Goal: Check status

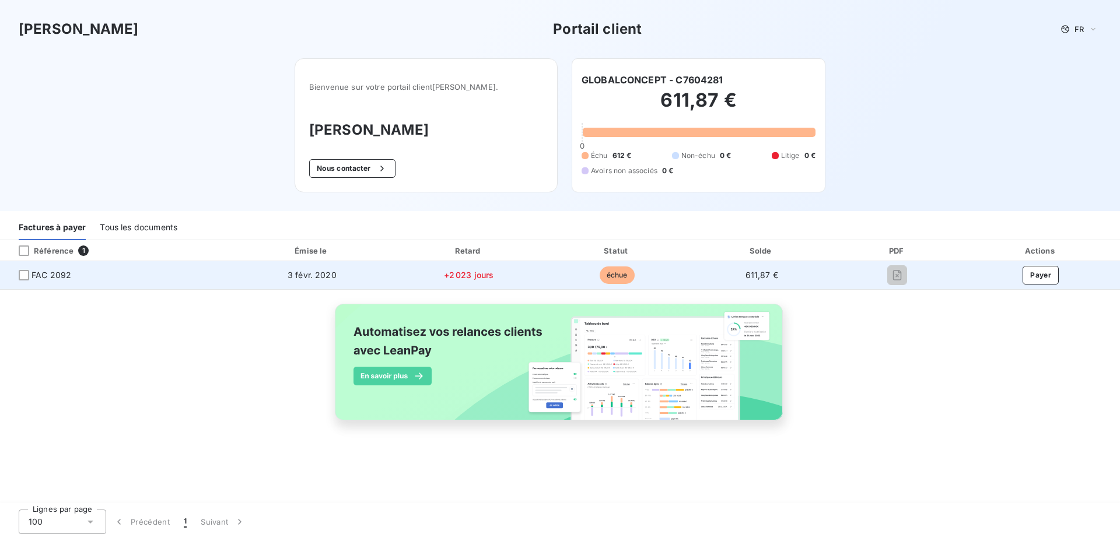
click at [539, 276] on td "+2 023 jours" at bounding box center [469, 275] width 150 height 28
click at [24, 276] on div at bounding box center [24, 275] width 11 height 11
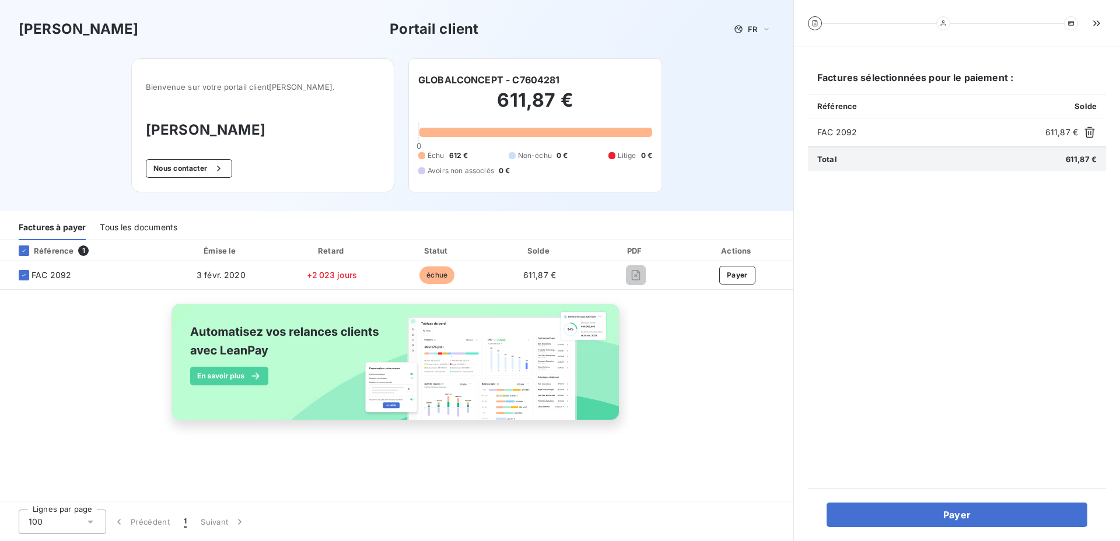
click at [0, 541] on div at bounding box center [0, 541] width 0 height 0
click at [529, 112] on h2 "611,87 €" at bounding box center [535, 106] width 234 height 35
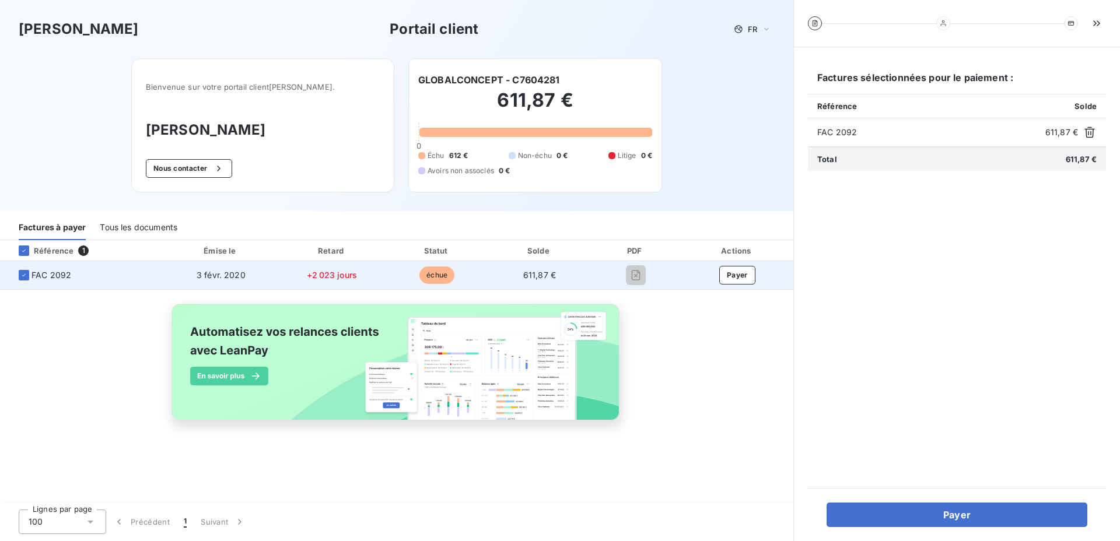
click at [288, 279] on td "+2 023 jours" at bounding box center [332, 275] width 106 height 28
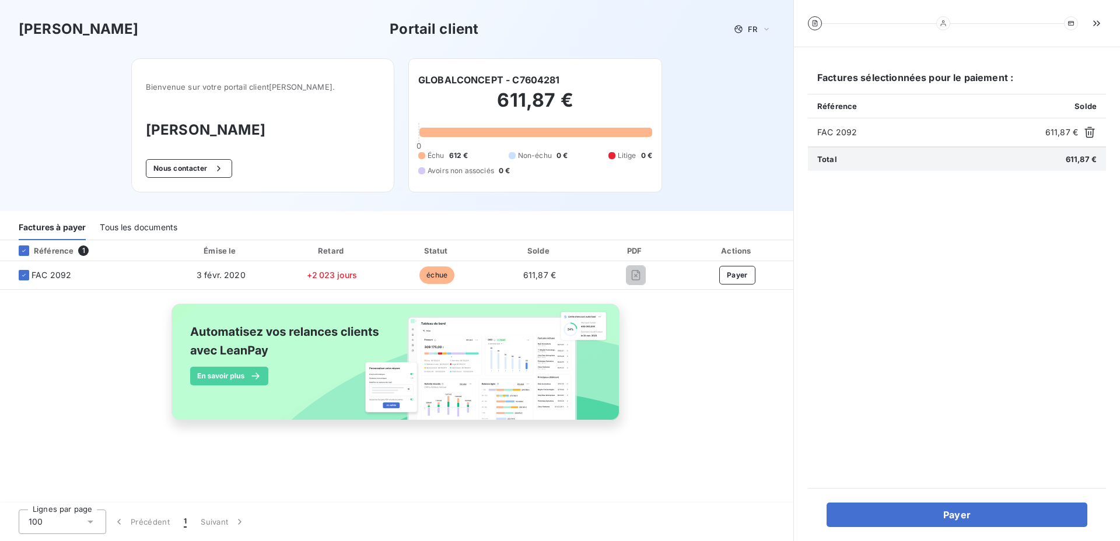
click at [813, 22] on icon at bounding box center [814, 23] width 7 height 7
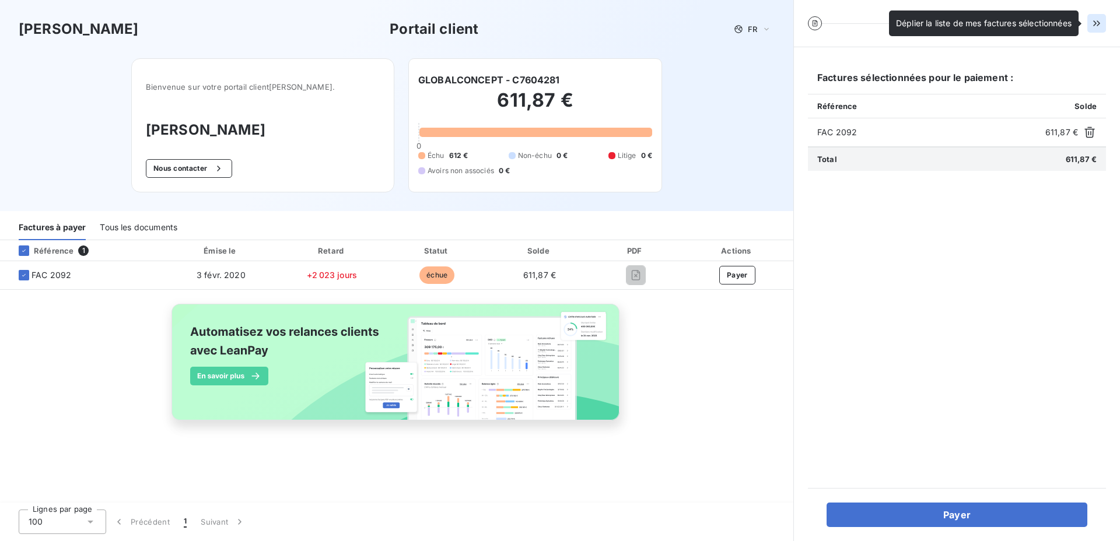
click at [1100, 21] on icon "button" at bounding box center [1097, 24] width 12 height 12
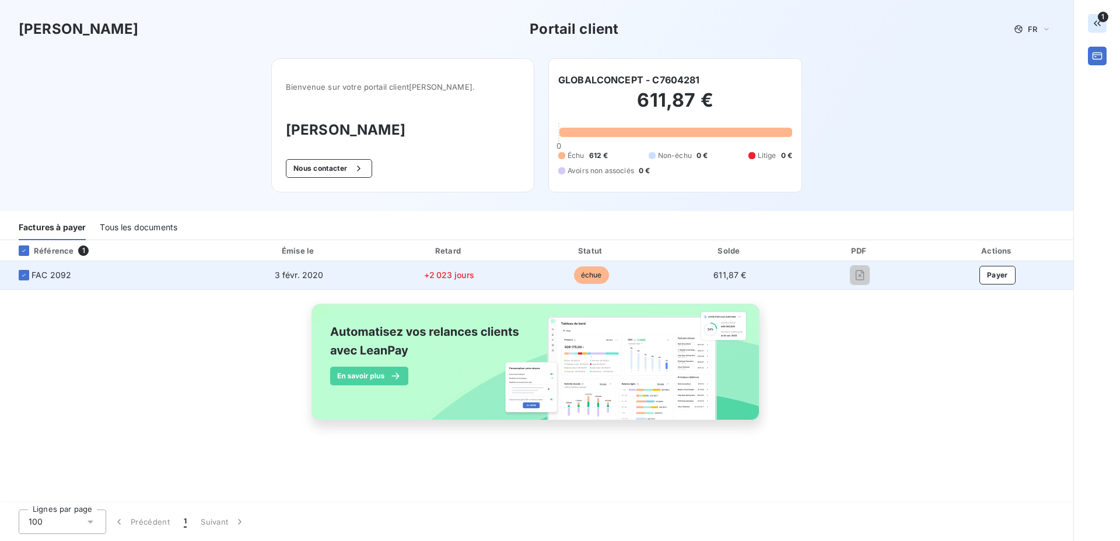
click at [585, 281] on span "échue" at bounding box center [591, 276] width 35 height 18
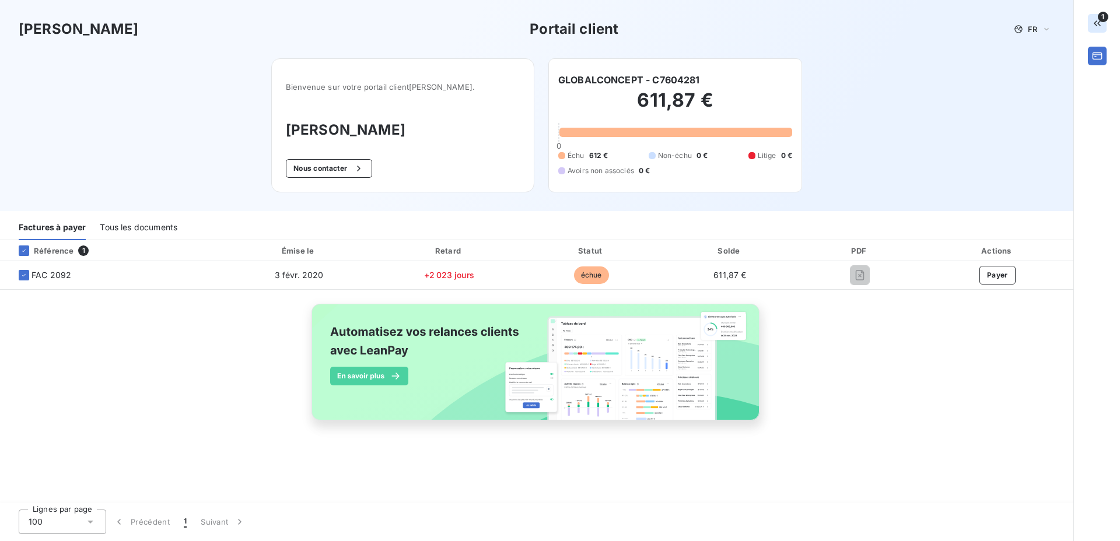
click at [165, 221] on div "Tous les documents" at bounding box center [139, 228] width 78 height 25
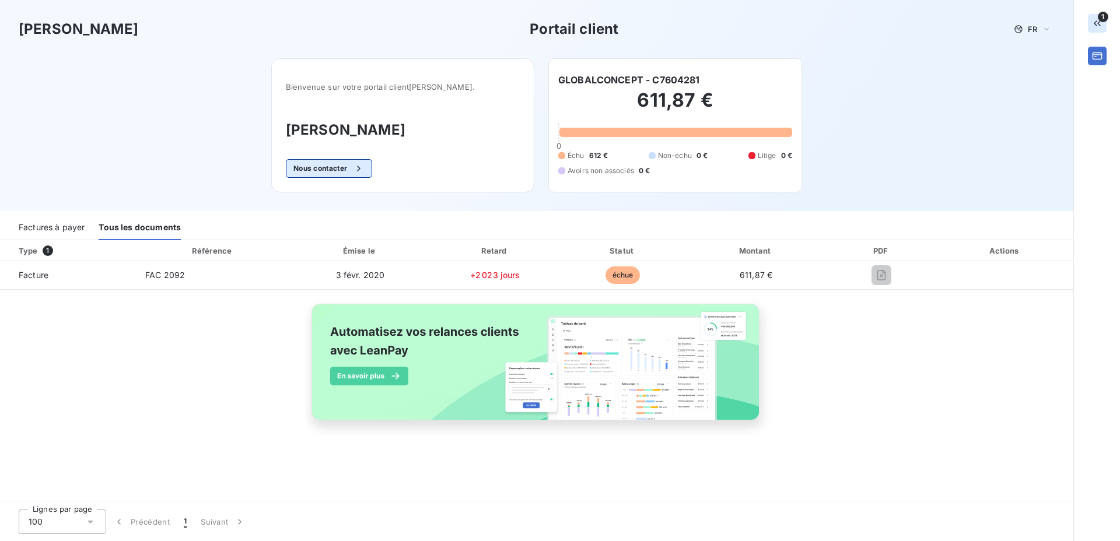
click at [335, 173] on button "Nous contacter" at bounding box center [329, 168] width 86 height 19
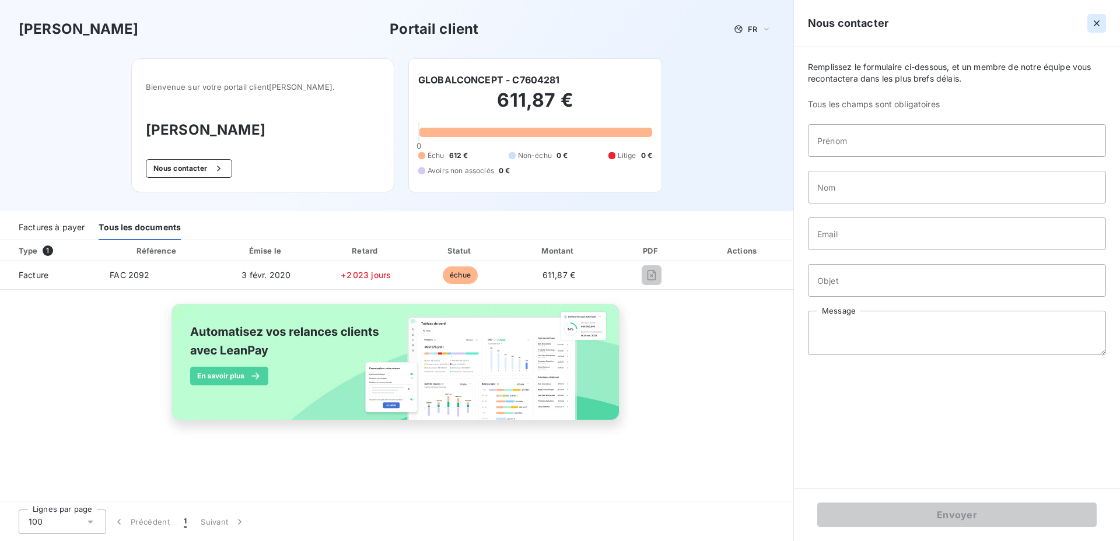
click at [1100, 22] on icon "button" at bounding box center [1097, 24] width 12 height 12
